Goal: Information Seeking & Learning: Learn about a topic

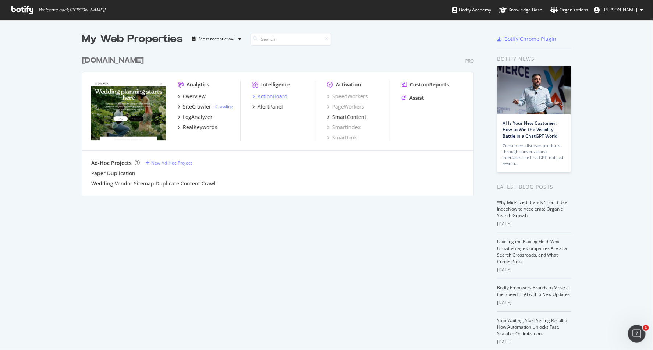
click at [265, 97] on div "ActionBoard" at bounding box center [272, 96] width 30 height 7
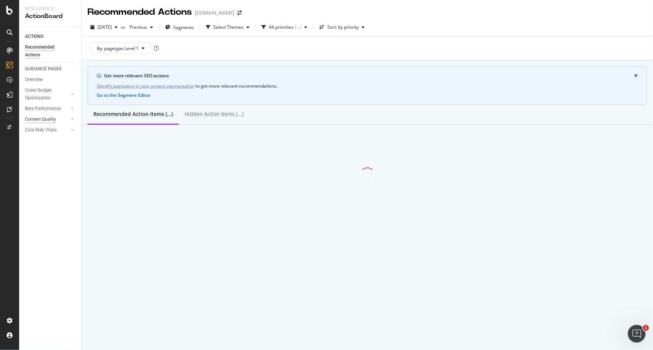
click at [47, 117] on div "Content Quality" at bounding box center [40, 119] width 31 height 8
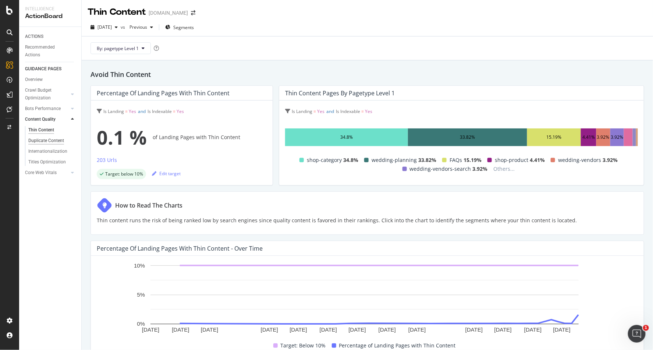
click at [49, 138] on div "Duplicate Content" at bounding box center [46, 141] width 36 height 8
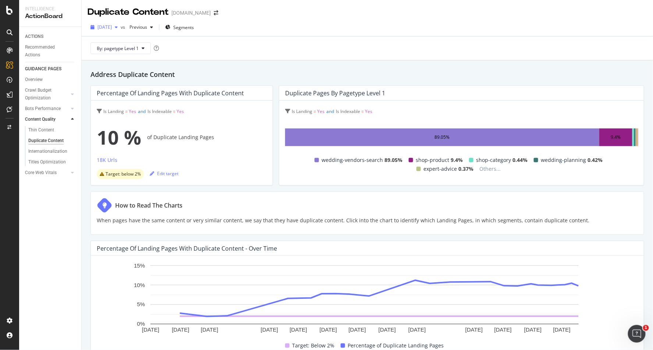
click at [112, 24] on span "[DATE]" at bounding box center [104, 27] width 14 height 6
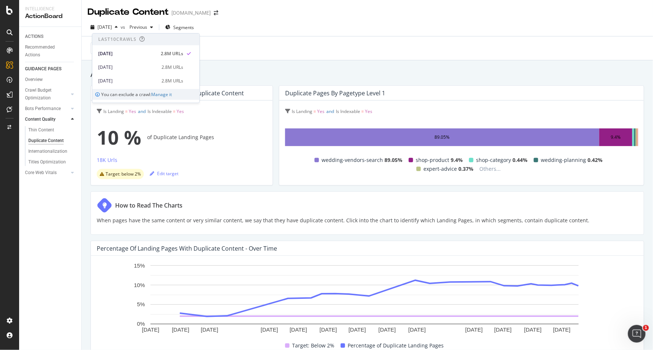
click at [182, 42] on span "Last 10 Crawls" at bounding box center [145, 39] width 107 height 12
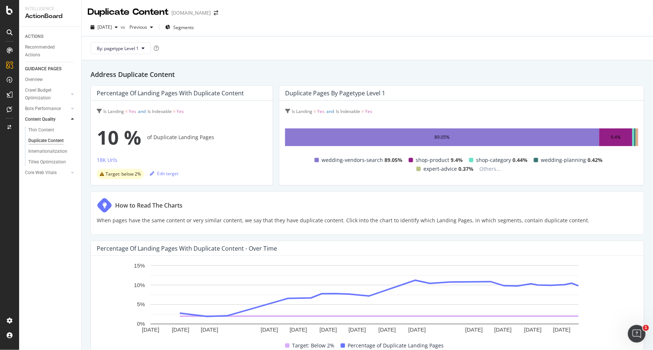
click at [139, 178] on div "Target: below 2%" at bounding box center [120, 174] width 47 height 10
click at [153, 126] on div "10 % of Duplicate Landing Pages" at bounding box center [182, 136] width 170 height 29
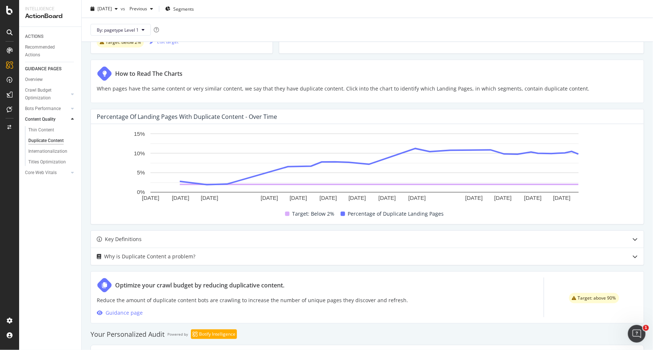
scroll to position [197, 0]
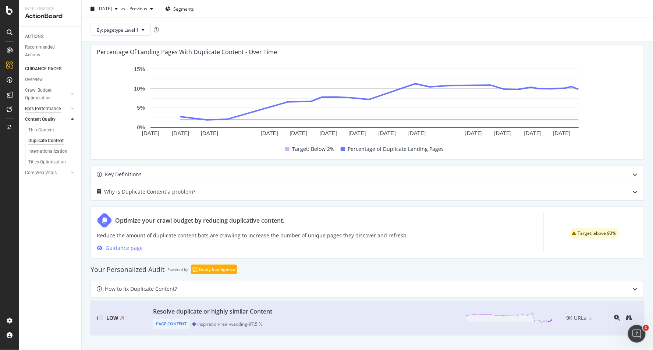
click at [40, 109] on div "Bots Performance" at bounding box center [43, 109] width 36 height 8
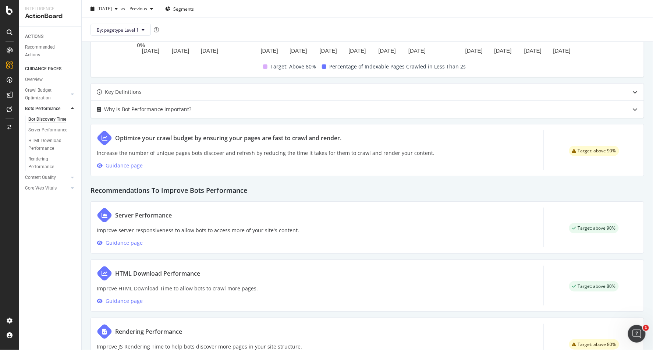
scroll to position [322, 0]
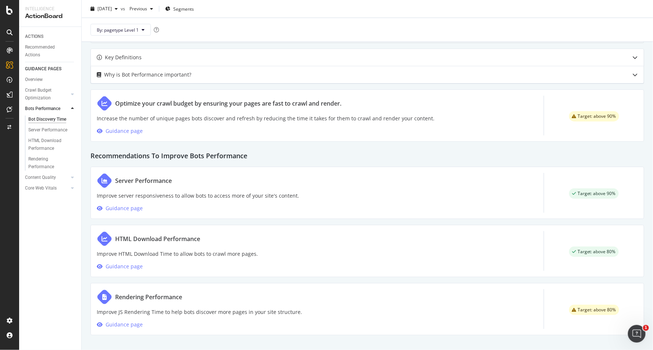
click at [413, 79] on div "Why is Bot Performance important?" at bounding box center [367, 74] width 553 height 17
